Goal: Find specific page/section

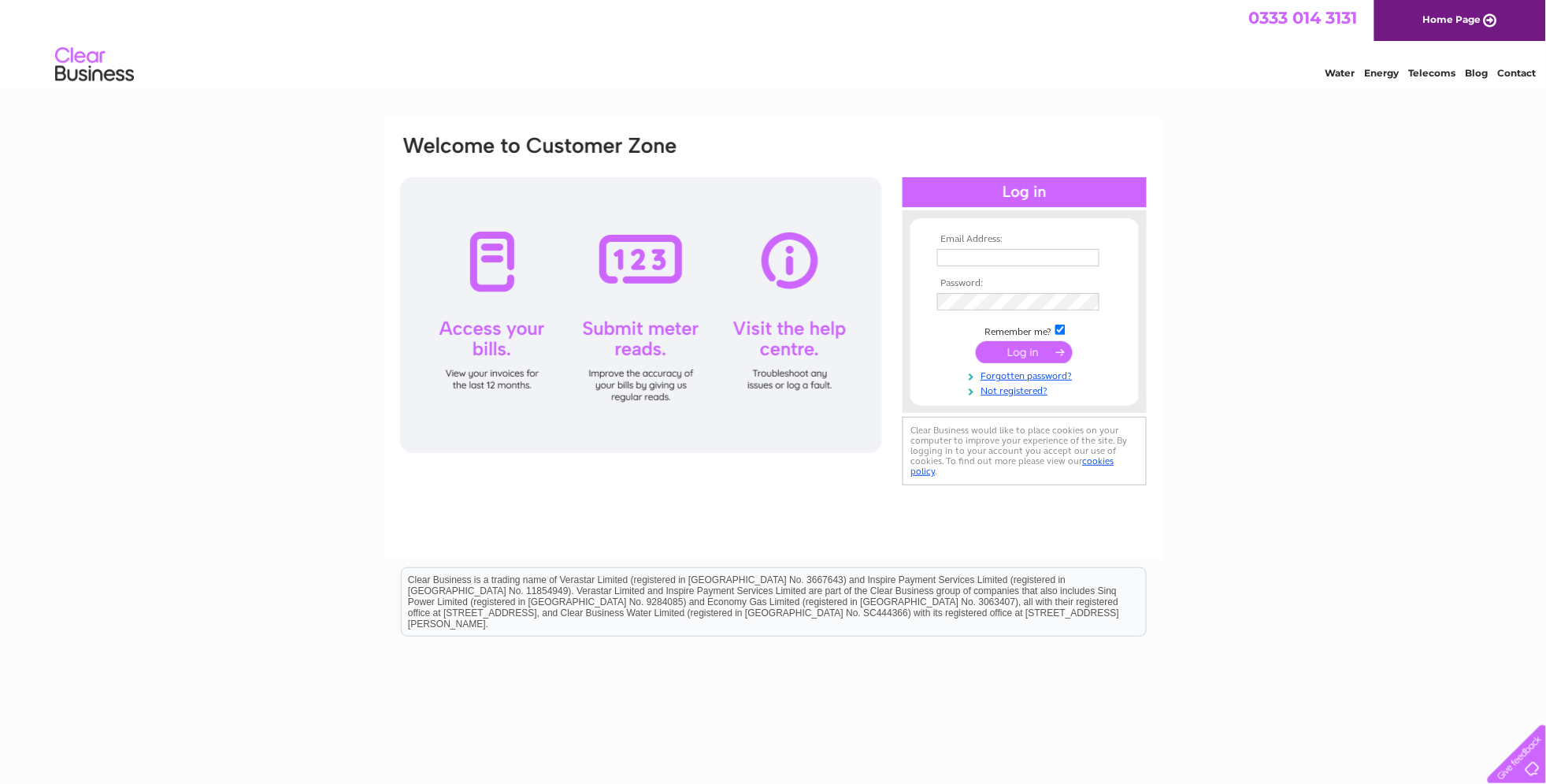
type input "Mark@theoldschoolbbqbus.co.uk"
click at [1026, 349] on input "submit" at bounding box center [1024, 352] width 97 height 22
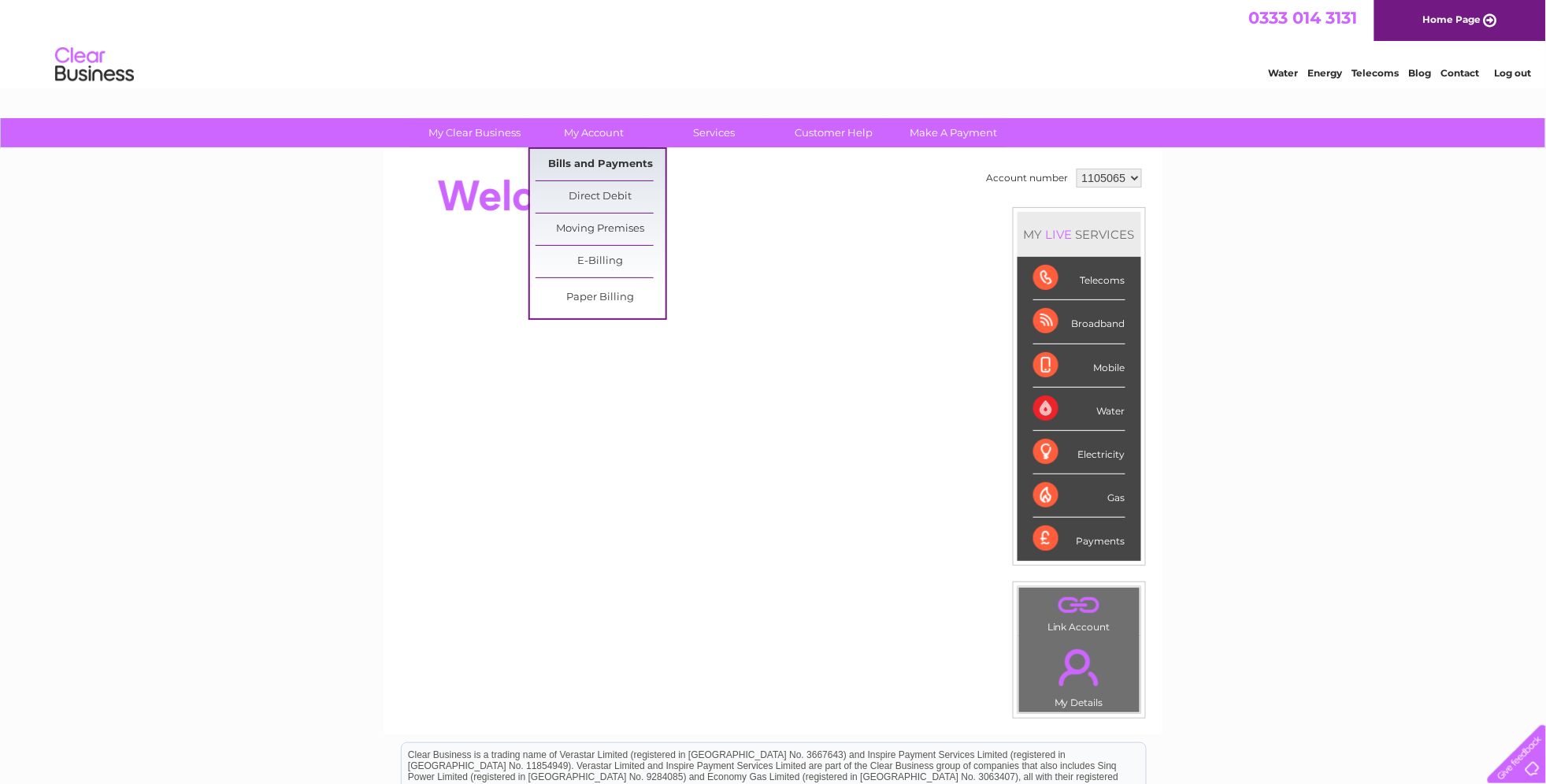
click at [583, 167] on link "Bills and Payments" at bounding box center [600, 164] width 130 height 31
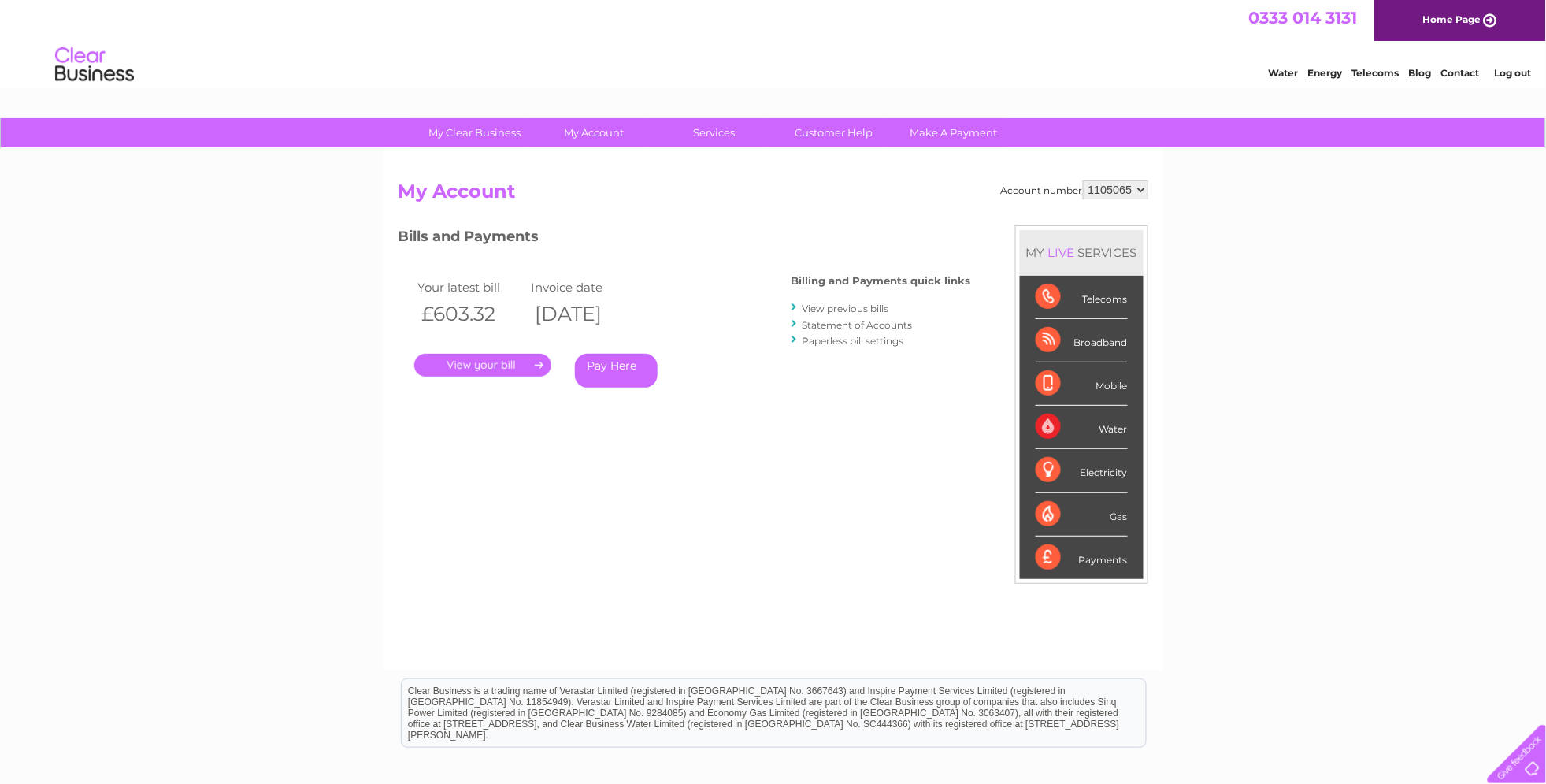
click at [501, 365] on link "." at bounding box center [483, 365] width 137 height 23
